Goal: Find specific fact: Find specific fact

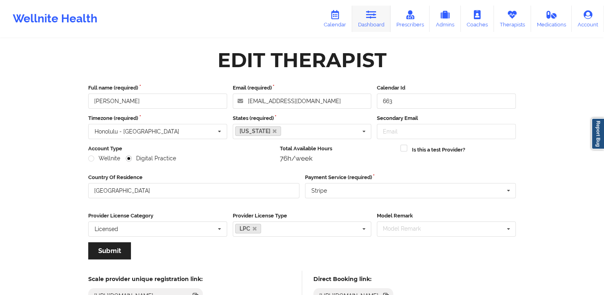
click at [371, 28] on link "Dashboard" at bounding box center [371, 19] width 38 height 26
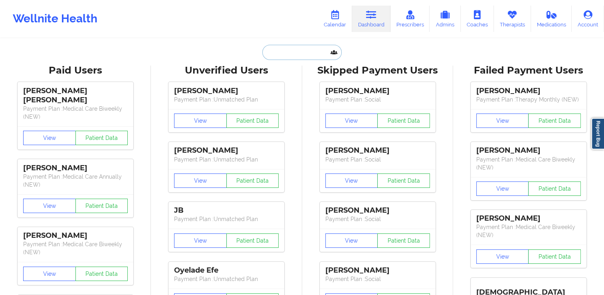
click at [297, 54] on input "text" at bounding box center [301, 52] width 79 height 15
paste input "[PERSON_NAME]"
type input "[PERSON_NAME]"
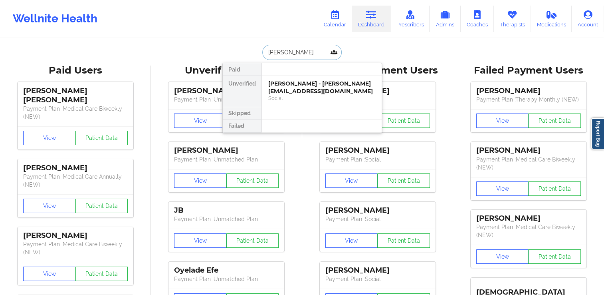
click at [279, 87] on div "[PERSON_NAME] - [PERSON_NAME][EMAIL_ADDRESS][DOMAIN_NAME]" at bounding box center [321, 87] width 107 height 15
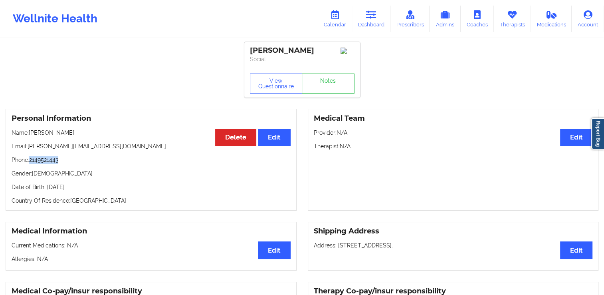
drag, startPoint x: 66, startPoint y: 165, endPoint x: 32, endPoint y: 168, distance: 34.1
click at [32, 164] on p "Phone: [PHONE_NUMBER]" at bounding box center [151, 160] width 279 height 8
copy p "2149521443"
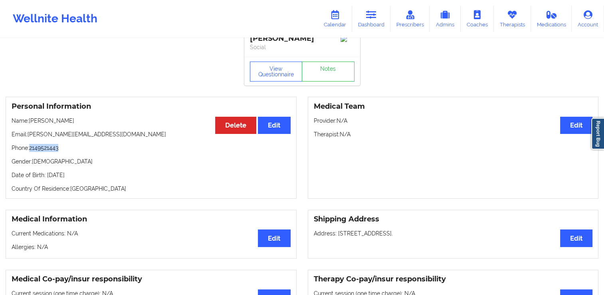
scroll to position [6, 0]
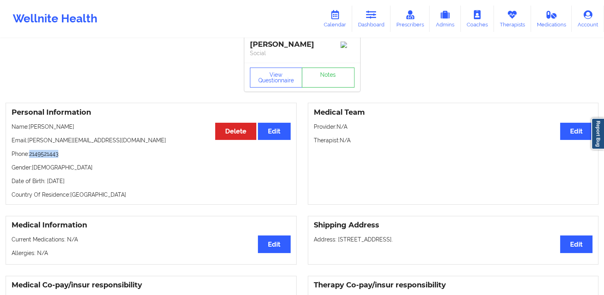
copy p "2149521443"
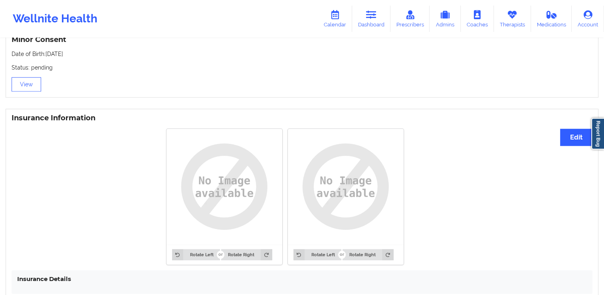
scroll to position [524, 0]
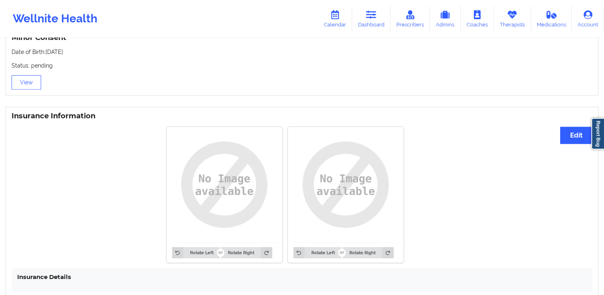
drag, startPoint x: 85, startPoint y: 56, endPoint x: 45, endPoint y: 54, distance: 39.6
click at [45, 54] on div "Minor Consent Date of Birth: [DEMOGRAPHIC_DATA] Status: pending View" at bounding box center [302, 62] width 593 height 68
copy p "[DATE]"
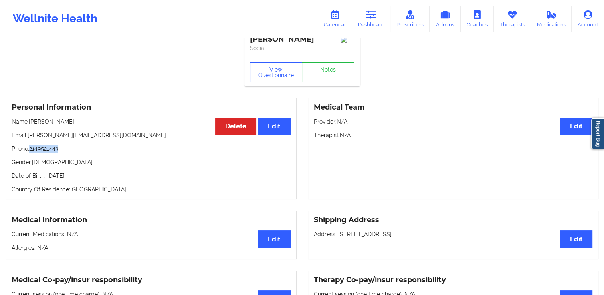
scroll to position [0, 0]
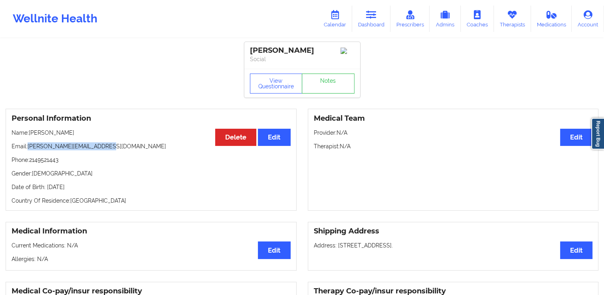
drag, startPoint x: 110, startPoint y: 149, endPoint x: 28, endPoint y: 156, distance: 82.5
click at [28, 156] on div "Personal Information Edit Delete Name: [PERSON_NAME] Email: [PERSON_NAME][EMAIL…" at bounding box center [151, 160] width 291 height 102
copy p "[PERSON_NAME][EMAIL_ADDRESS][DOMAIN_NAME]"
click at [121, 164] on p "Phone: [PHONE_NUMBER]" at bounding box center [151, 160] width 279 height 8
drag, startPoint x: 64, startPoint y: 173, endPoint x: 35, endPoint y: 170, distance: 28.6
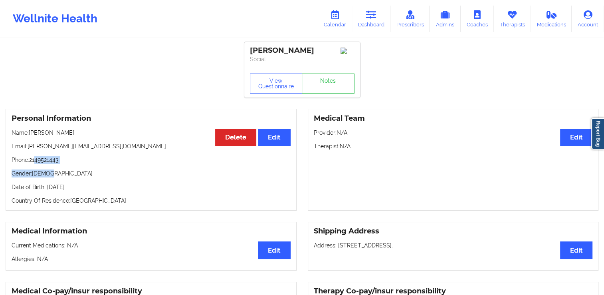
click at [35, 170] on div "Personal Information Edit Delete Name: [PERSON_NAME] Email: [PERSON_NAME][EMAIL…" at bounding box center [151, 160] width 291 height 102
click at [63, 164] on p "Phone: [PHONE_NUMBER]" at bounding box center [151, 160] width 279 height 8
drag, startPoint x: 61, startPoint y: 170, endPoint x: 31, endPoint y: 167, distance: 29.7
click at [31, 164] on p "Phone: [PHONE_NUMBER]" at bounding box center [151, 160] width 279 height 8
copy p "2149521443"
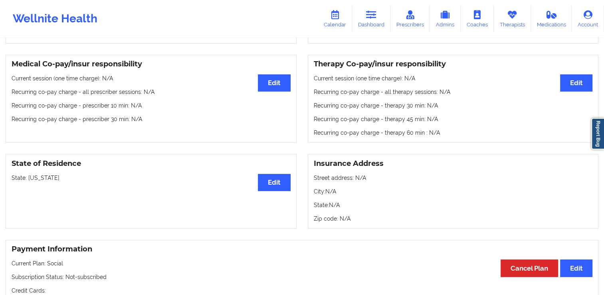
scroll to position [228, 0]
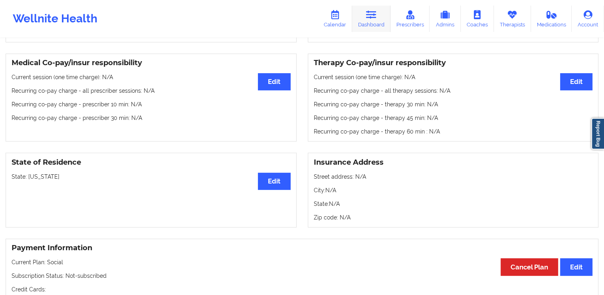
click at [366, 29] on link "Dashboard" at bounding box center [371, 19] width 38 height 26
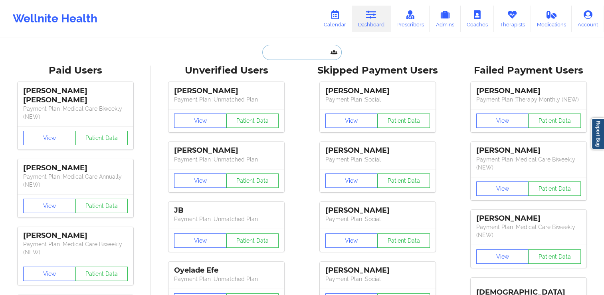
click at [320, 50] on input "text" at bounding box center [301, 52] width 79 height 15
paste input "[PERSON_NAME]"
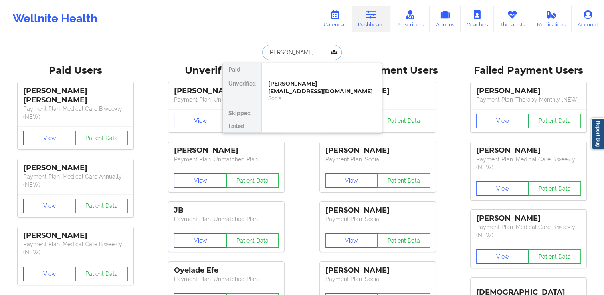
type input "[PERSON_NAME]"
click at [312, 107] on div at bounding box center [322, 113] width 120 height 13
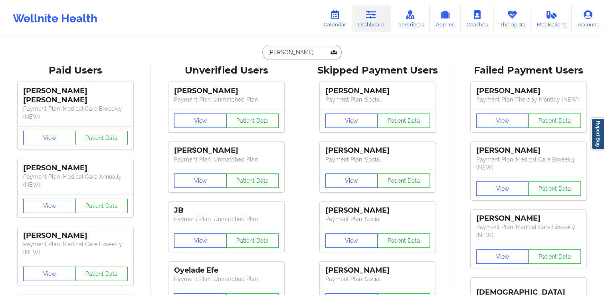
click at [310, 49] on input "[PERSON_NAME]" at bounding box center [301, 52] width 79 height 15
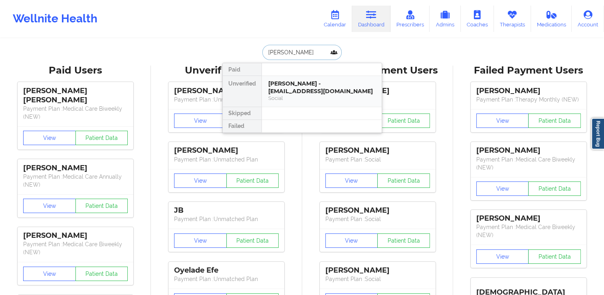
click at [304, 95] on div "Social" at bounding box center [321, 98] width 107 height 7
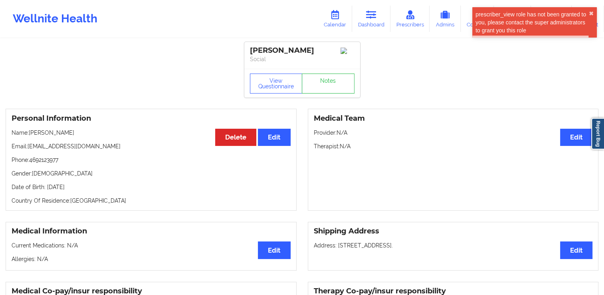
click at [148, 216] on div "Personal Information Edit Delete Name: [PERSON_NAME] Email: [EMAIL_ADDRESS][DOM…" at bounding box center [302, 159] width 604 height 113
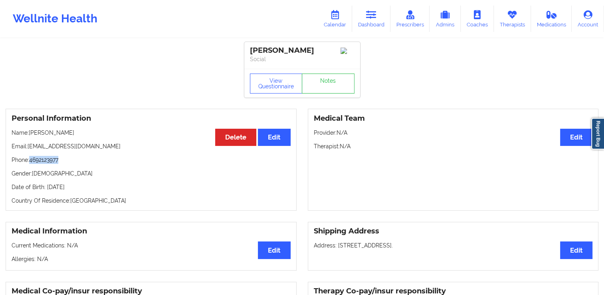
drag, startPoint x: 64, startPoint y: 164, endPoint x: 31, endPoint y: 163, distance: 32.8
click at [31, 163] on p "Phone: [PHONE_NUMBER]" at bounding box center [151, 160] width 279 height 8
copy p "4692123977"
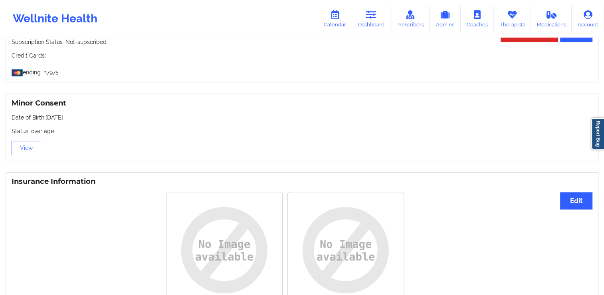
scroll to position [446, 0]
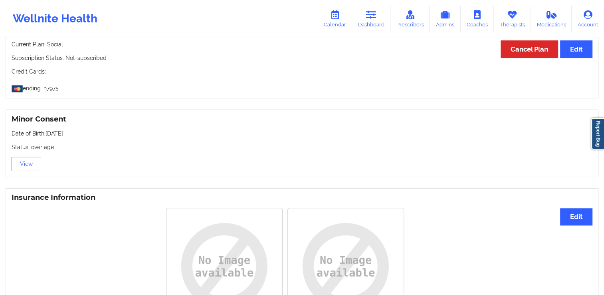
drag, startPoint x: 96, startPoint y: 131, endPoint x: 47, endPoint y: 136, distance: 49.8
click at [47, 136] on p "Date of Birth: [DEMOGRAPHIC_DATA]" at bounding box center [302, 133] width 581 height 8
copy p "[DATE]"
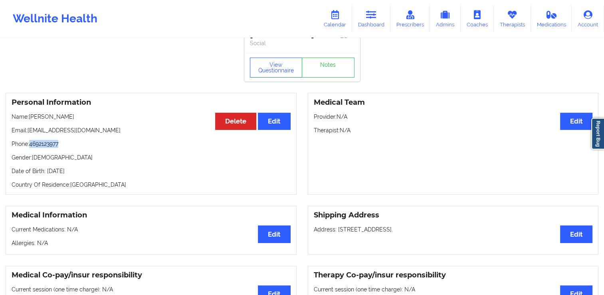
scroll to position [0, 0]
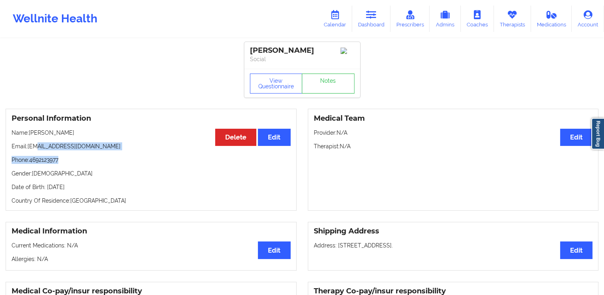
drag, startPoint x: 80, startPoint y: 153, endPoint x: 36, endPoint y: 144, distance: 44.5
click at [36, 144] on div "Personal Information Edit Delete Name: [PERSON_NAME] Email: [EMAIL_ADDRESS][DOM…" at bounding box center [151, 160] width 291 height 102
drag, startPoint x: 36, startPoint y: 144, endPoint x: 92, endPoint y: 162, distance: 58.9
click at [92, 162] on p "Phone: [PHONE_NUMBER]" at bounding box center [151, 160] width 279 height 8
click at [83, 146] on p "Email: [EMAIL_ADDRESS][DOMAIN_NAME]" at bounding box center [151, 146] width 279 height 8
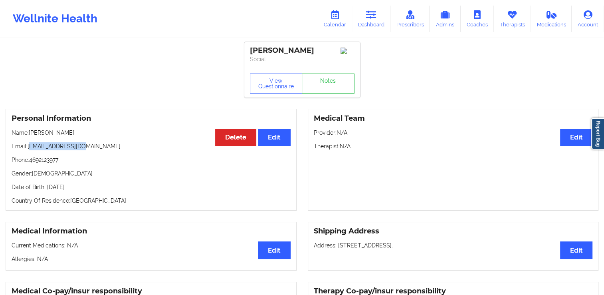
drag, startPoint x: 79, startPoint y: 147, endPoint x: 29, endPoint y: 149, distance: 50.4
click at [29, 149] on p "Email: [EMAIL_ADDRESS][DOMAIN_NAME]" at bounding box center [151, 146] width 279 height 8
drag, startPoint x: 29, startPoint y: 149, endPoint x: 77, endPoint y: 162, distance: 49.7
click at [77, 162] on p "Phone: [PHONE_NUMBER]" at bounding box center [151, 160] width 279 height 8
drag, startPoint x: 83, startPoint y: 149, endPoint x: 27, endPoint y: 149, distance: 56.7
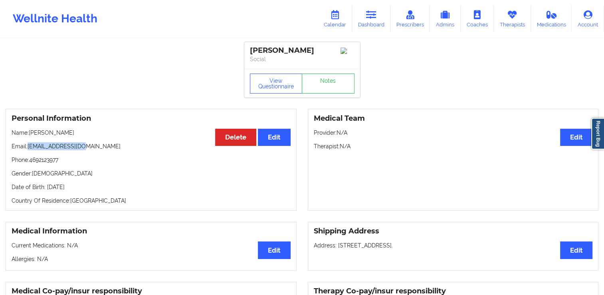
click at [27, 149] on p "Email: [EMAIL_ADDRESS][DOMAIN_NAME]" at bounding box center [151, 146] width 279 height 8
copy p "[EMAIL_ADDRESS][DOMAIN_NAME]"
click at [65, 164] on p "Phone: [PHONE_NUMBER]" at bounding box center [151, 160] width 279 height 8
drag, startPoint x: 65, startPoint y: 165, endPoint x: 38, endPoint y: 163, distance: 26.4
click at [38, 163] on p "Phone: [PHONE_NUMBER]" at bounding box center [151, 160] width 279 height 8
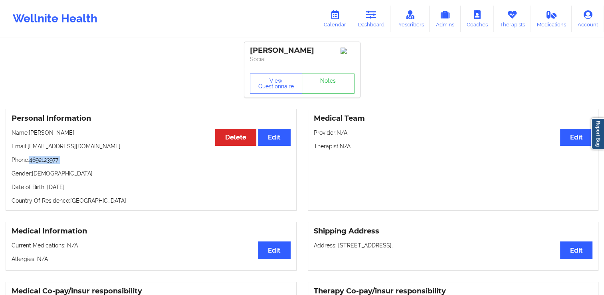
copy p "4692123977"
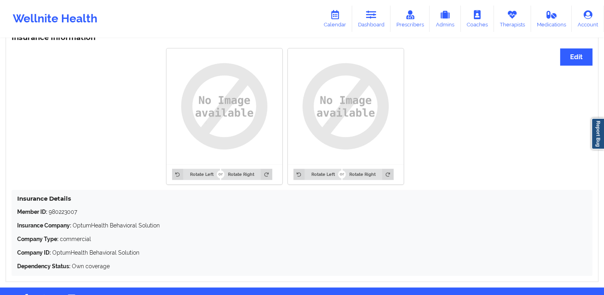
scroll to position [608, 0]
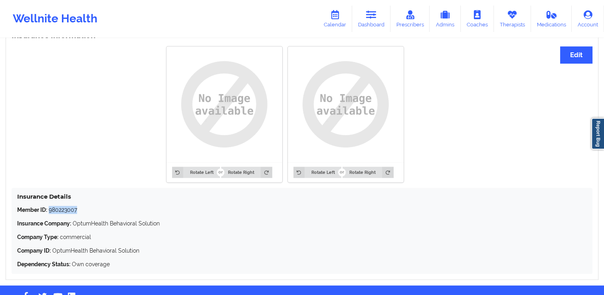
drag, startPoint x: 78, startPoint y: 211, endPoint x: 50, endPoint y: 211, distance: 28.4
click at [50, 211] on p "Member ID: 980223007" at bounding box center [302, 210] width 570 height 8
copy p "980223007"
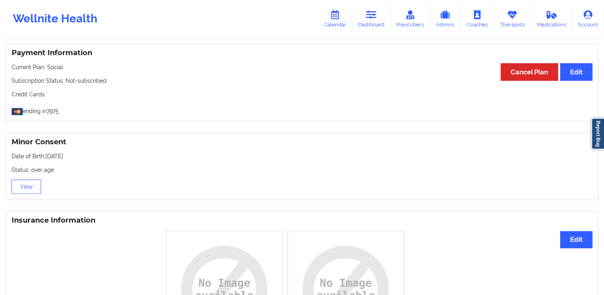
scroll to position [422, 0]
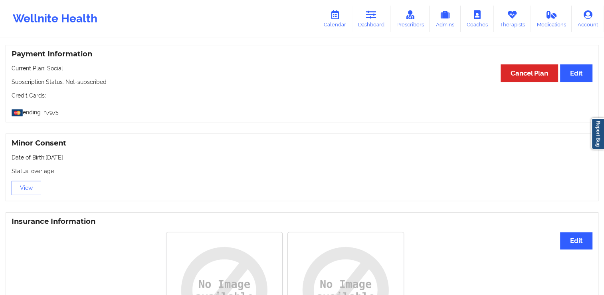
drag, startPoint x: 81, startPoint y: 162, endPoint x: 46, endPoint y: 157, distance: 35.9
click at [46, 157] on p "Date of Birth: [DEMOGRAPHIC_DATA]" at bounding box center [302, 157] width 581 height 8
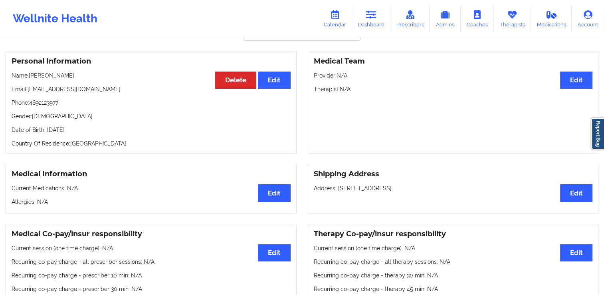
scroll to position [0, 0]
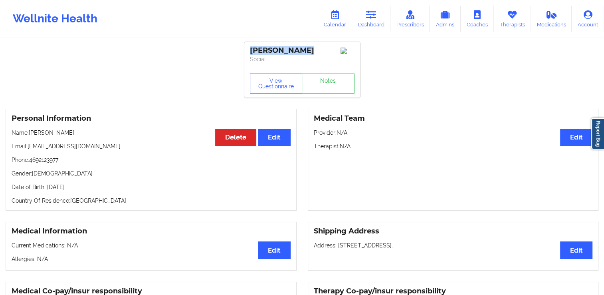
drag, startPoint x: 317, startPoint y: 43, endPoint x: 247, endPoint y: 48, distance: 70.1
click at [247, 48] on div "[PERSON_NAME] Social" at bounding box center [302, 55] width 116 height 27
